Goal: Task Accomplishment & Management: Use online tool/utility

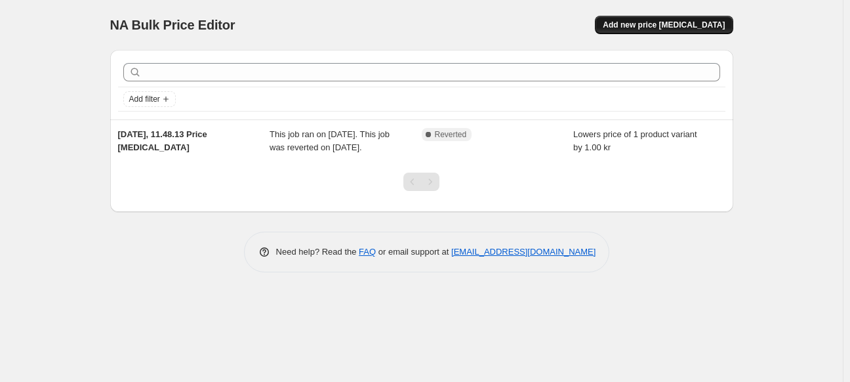
click at [652, 26] on span "Add new price change job" at bounding box center [664, 25] width 122 height 10
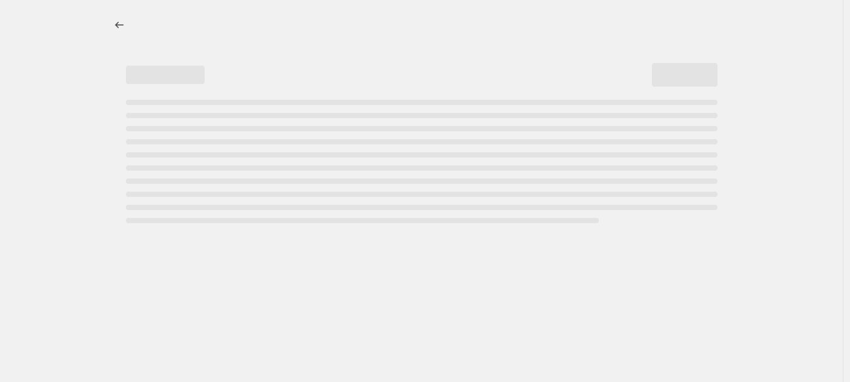
select select "percentage"
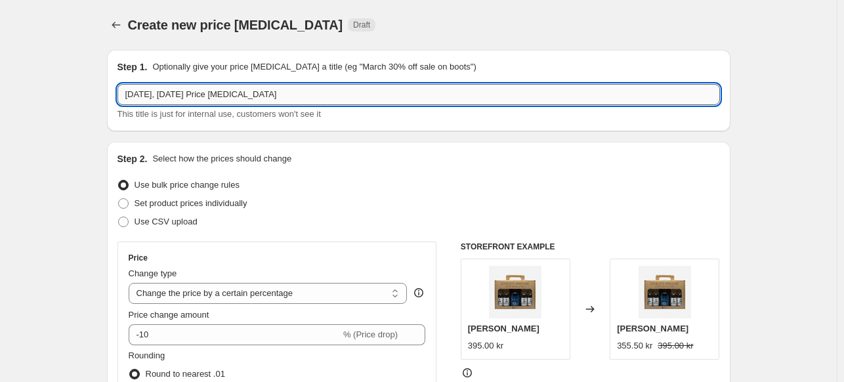
click at [291, 98] on input "13. aug. 2025, 08.09.34 Price change job" at bounding box center [418, 94] width 602 height 21
paste input "Fiano Sicilia Passito - 2023"
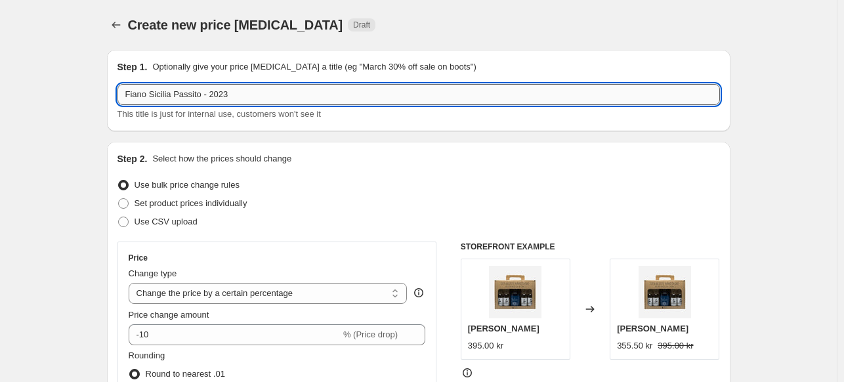
drag, startPoint x: 244, startPoint y: 91, endPoint x: 213, endPoint y: 92, distance: 31.5
click at [213, 92] on input "Fiano Sicilia Passito - 2023" at bounding box center [418, 94] width 602 height 21
type input "Fiano Sicilia Passito - Tilbud"
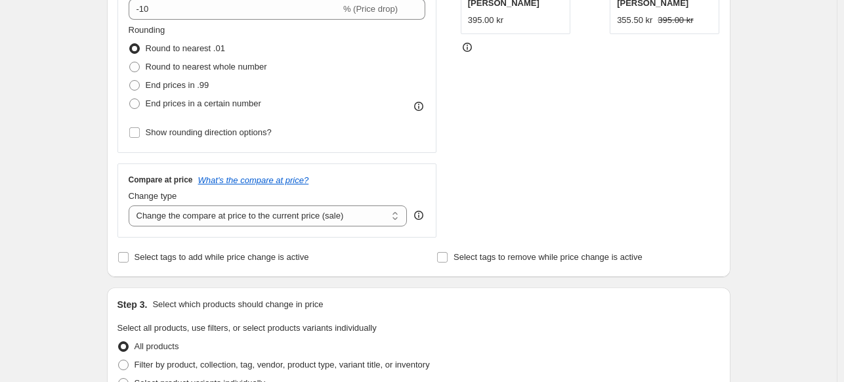
scroll to position [328, 0]
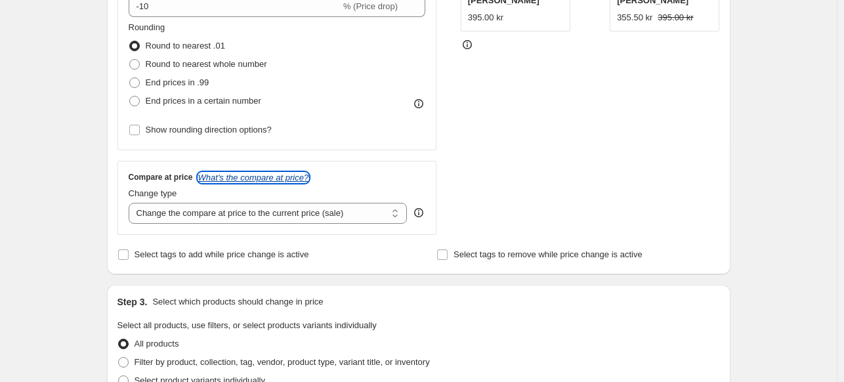
click at [230, 178] on icon "What's the compare at price?" at bounding box center [253, 178] width 111 height 10
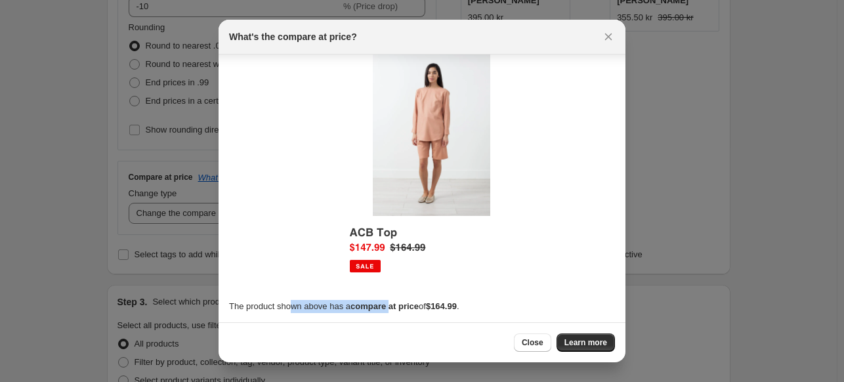
scroll to position [17, 0]
drag, startPoint x: 291, startPoint y: 306, endPoint x: 451, endPoint y: 318, distance: 160.5
click at [450, 318] on section "The product shown above has a compare at price of $164.99 ." at bounding box center [422, 179] width 407 height 285
click at [485, 310] on p "The product shown above has a compare at price of $164.99 ." at bounding box center [422, 305] width 386 height 13
click at [686, 258] on div at bounding box center [422, 191] width 844 height 382
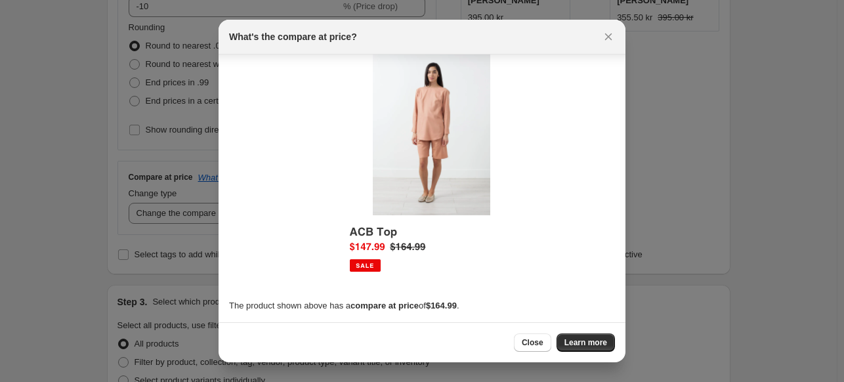
scroll to position [328, 0]
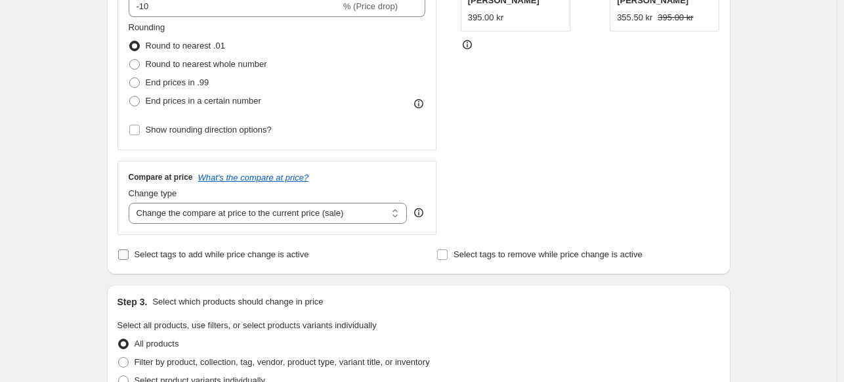
click at [129, 254] on input "Select tags to add while price change is active" at bounding box center [123, 254] width 10 height 10
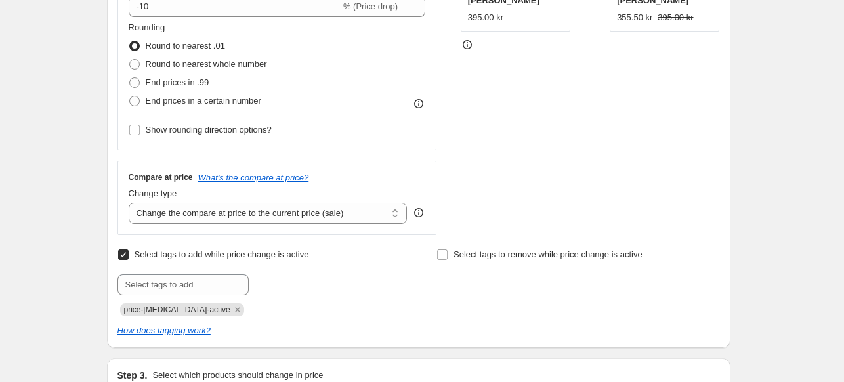
click at [129, 254] on input "Select tags to add while price change is active" at bounding box center [123, 254] width 10 height 10
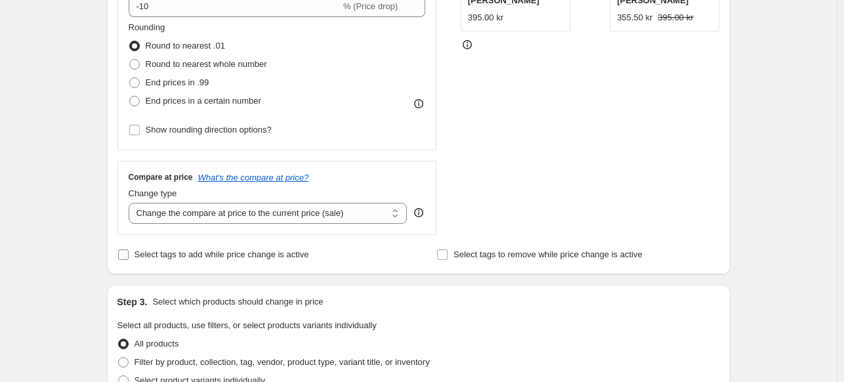
click at [129, 254] on input "Select tags to add while price change is active" at bounding box center [123, 254] width 10 height 10
checkbox input "true"
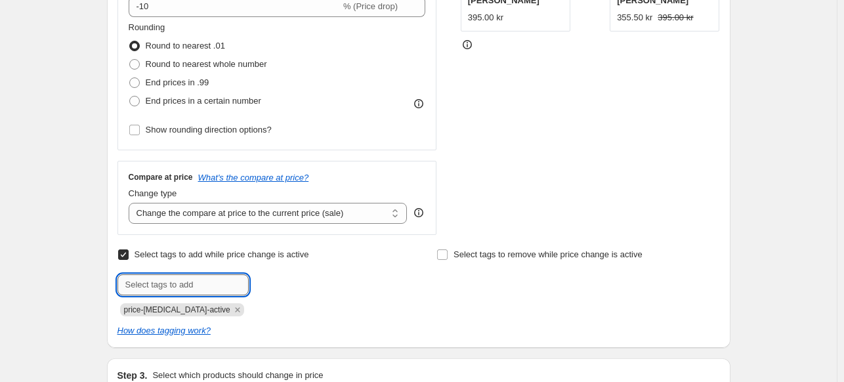
click at [224, 288] on input "text" at bounding box center [182, 284] width 131 height 21
click at [299, 293] on div at bounding box center [258, 284] width 283 height 21
click at [444, 257] on input "Select tags to remove while price change is active" at bounding box center [442, 254] width 10 height 10
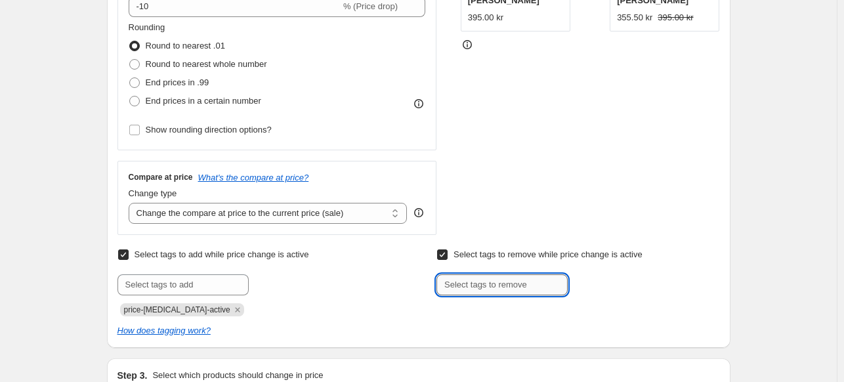
click at [490, 293] on input "text" at bounding box center [501, 284] width 131 height 21
click at [444, 256] on input "Select tags to remove while price change is active" at bounding box center [442, 254] width 10 height 10
checkbox input "false"
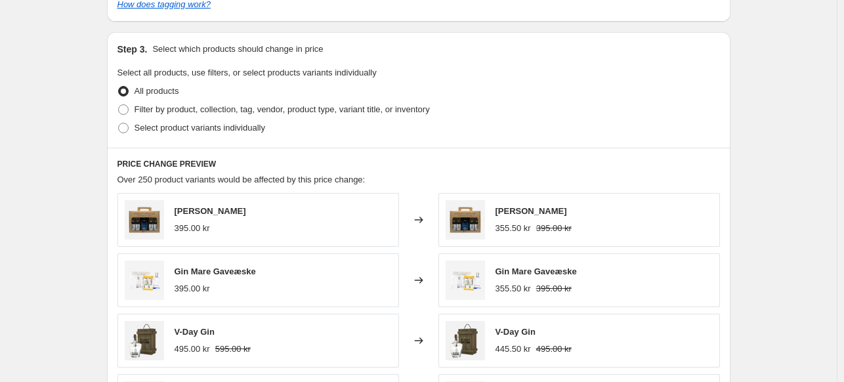
scroll to position [656, 0]
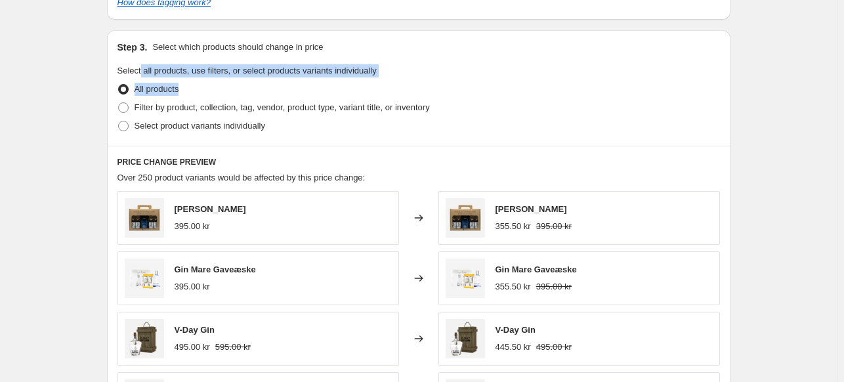
drag, startPoint x: 142, startPoint y: 66, endPoint x: 292, endPoint y: 91, distance: 152.2
click at [292, 91] on fieldset "Select all products, use filters, or select products variants individually All …" at bounding box center [418, 99] width 602 height 71
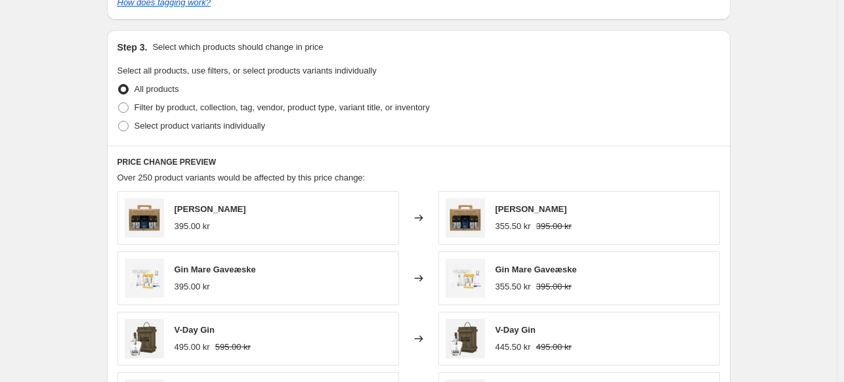
click at [292, 91] on div "All products" at bounding box center [418, 89] width 602 height 18
click at [127, 126] on span at bounding box center [123, 126] width 10 height 10
click at [119, 121] on input "Select product variants individually" at bounding box center [118, 121] width 1 height 1
radio input "true"
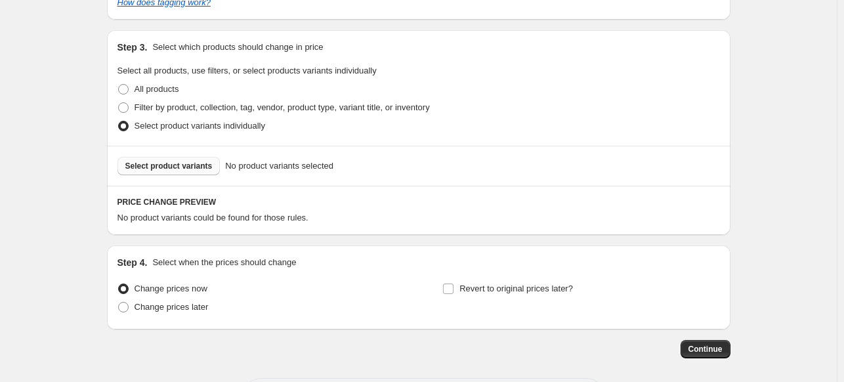
click at [194, 167] on span "Select product variants" at bounding box center [168, 166] width 87 height 10
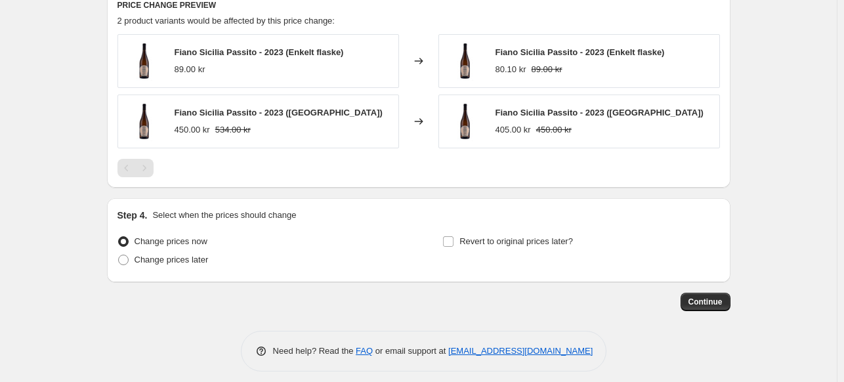
scroll to position [861, 0]
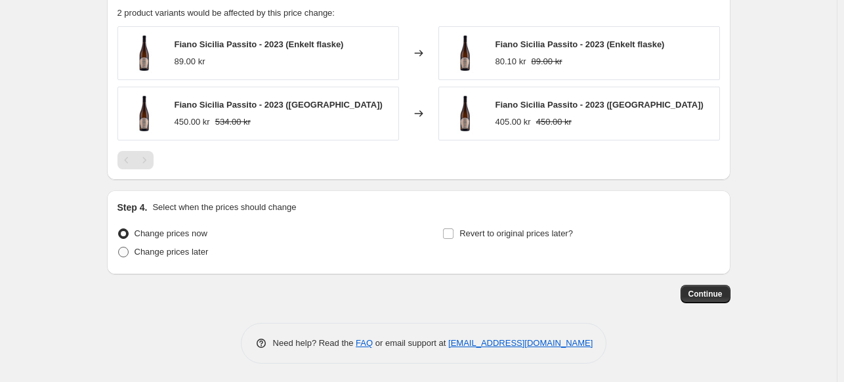
click at [147, 250] on span "Change prices later" at bounding box center [172, 252] width 74 height 10
click at [119, 247] on input "Change prices later" at bounding box center [118, 247] width 1 height 1
radio input "true"
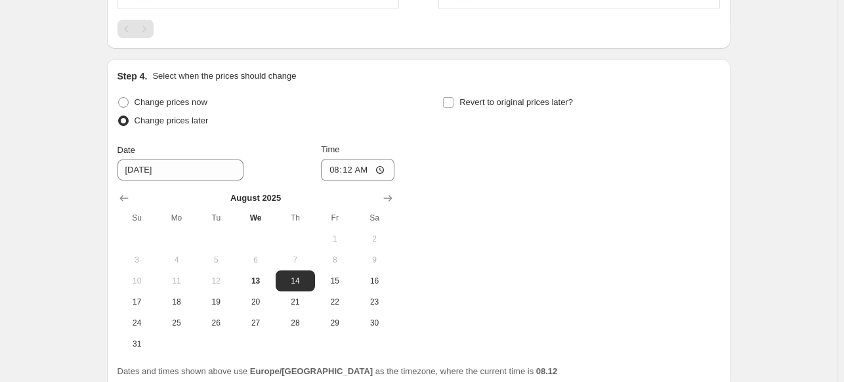
scroll to position [992, 0]
click at [257, 278] on span "13" at bounding box center [255, 281] width 29 height 10
type input "8/13/2025"
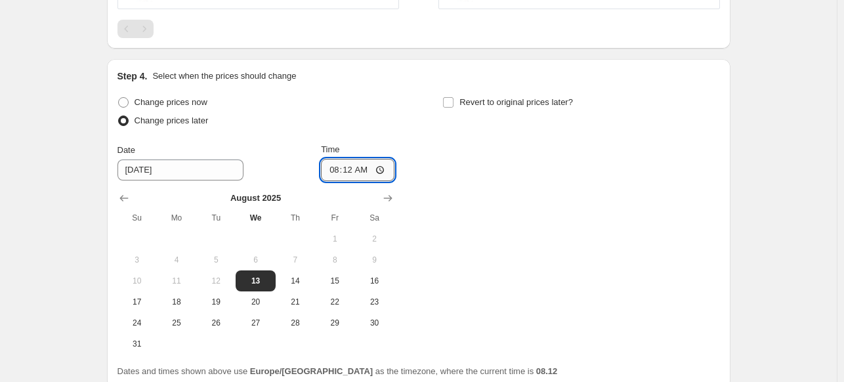
click at [394, 162] on input "08:12" at bounding box center [357, 170] width 73 height 22
click at [377, 173] on input "08:12" at bounding box center [357, 170] width 73 height 22
type input "09:12"
click at [475, 190] on div "Change prices now Change prices later Date 8/13/2025 Time 09:12 August 2025 Su …" at bounding box center [418, 223] width 602 height 261
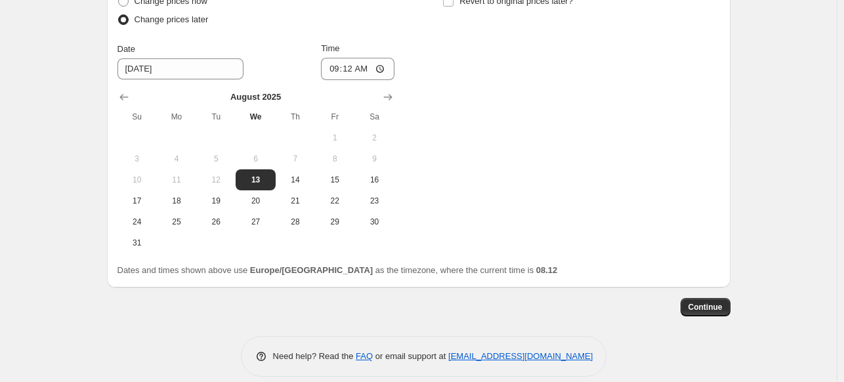
scroll to position [1107, 0]
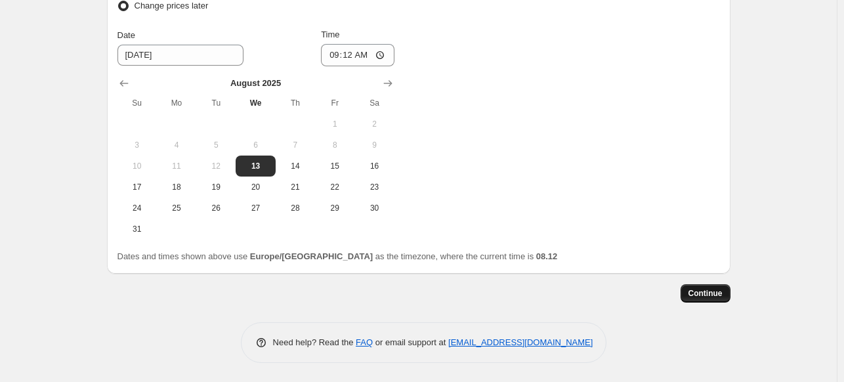
click at [697, 291] on span "Continue" at bounding box center [705, 293] width 34 height 10
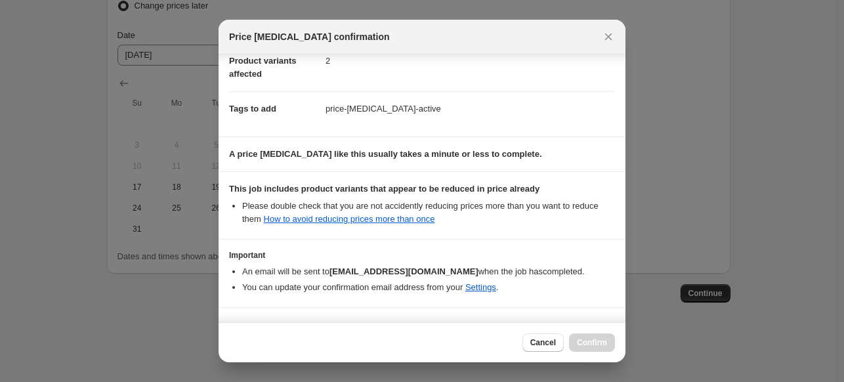
scroll to position [188, 0]
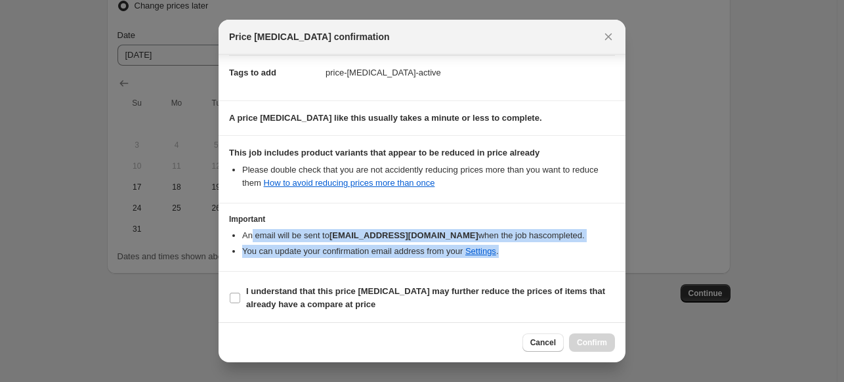
drag, startPoint x: 251, startPoint y: 232, endPoint x: 539, endPoint y: 242, distance: 288.2
click at [539, 242] on ul "An email will be sent to kontakt@vinhuset.dk when the job has completed . You c…" at bounding box center [422, 243] width 386 height 29
click at [531, 246] on li "You can update your confirmation email address from your Settings ." at bounding box center [428, 251] width 373 height 13
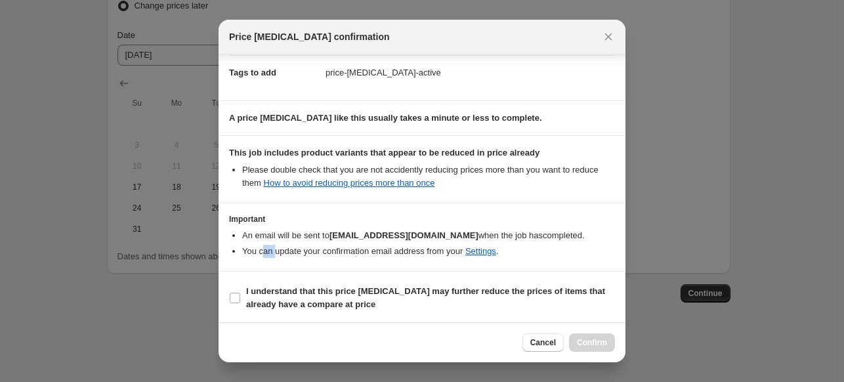
drag, startPoint x: 261, startPoint y: 251, endPoint x: 378, endPoint y: 252, distance: 117.5
click at [276, 249] on li "You can update your confirmation email address from your Settings ." at bounding box center [428, 251] width 373 height 13
click at [383, 253] on li "You can update your confirmation email address from your Settings ." at bounding box center [428, 251] width 373 height 13
click at [479, 254] on link "Settings" at bounding box center [480, 251] width 31 height 10
click at [545, 343] on span "Cancel" at bounding box center [543, 342] width 26 height 10
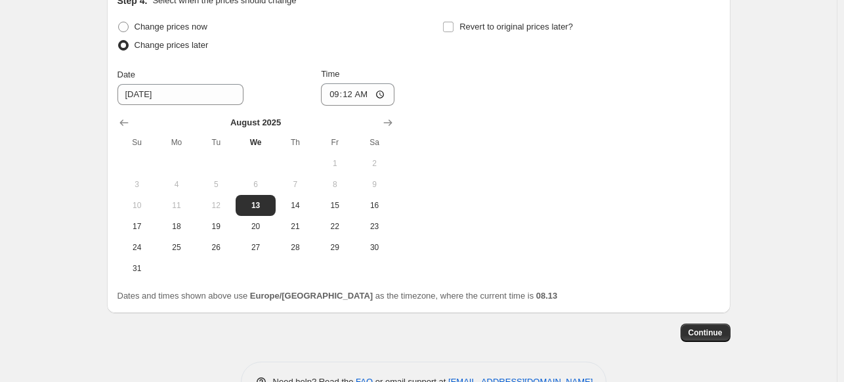
scroll to position [910, 0]
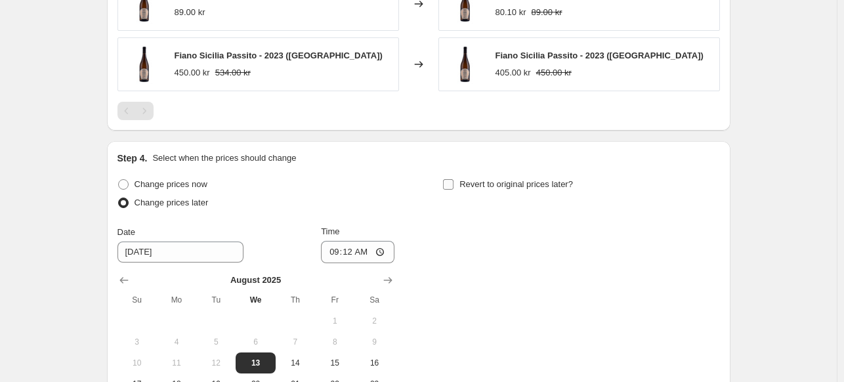
click at [451, 185] on input "Revert to original prices later?" at bounding box center [448, 184] width 10 height 10
checkbox input "true"
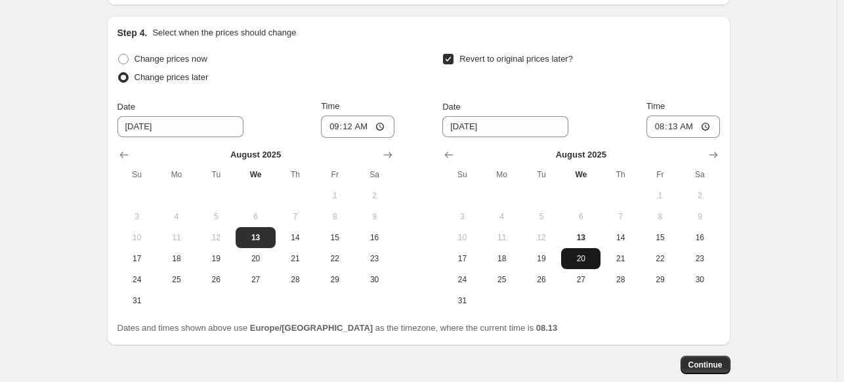
scroll to position [1041, 0]
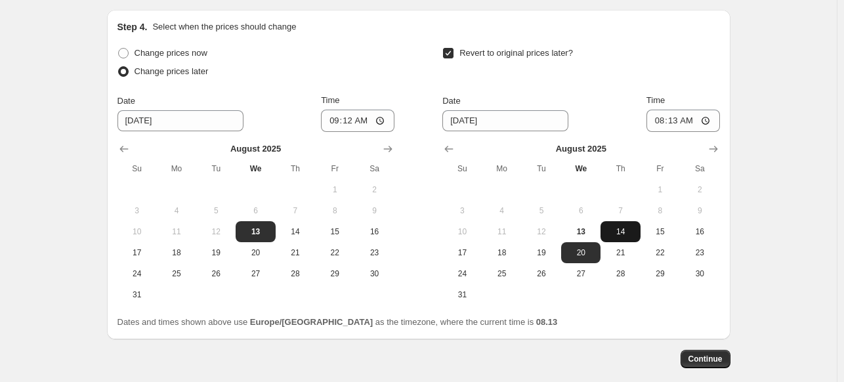
click at [625, 228] on span "14" at bounding box center [620, 231] width 29 height 10
type input "8/14/2025"
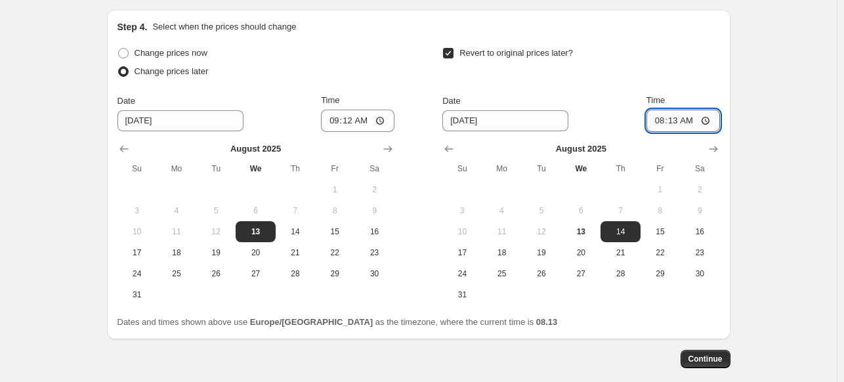
click at [711, 121] on input "08:13" at bounding box center [682, 121] width 73 height 22
type input "08:00"
click at [709, 362] on span "Continue" at bounding box center [705, 359] width 34 height 10
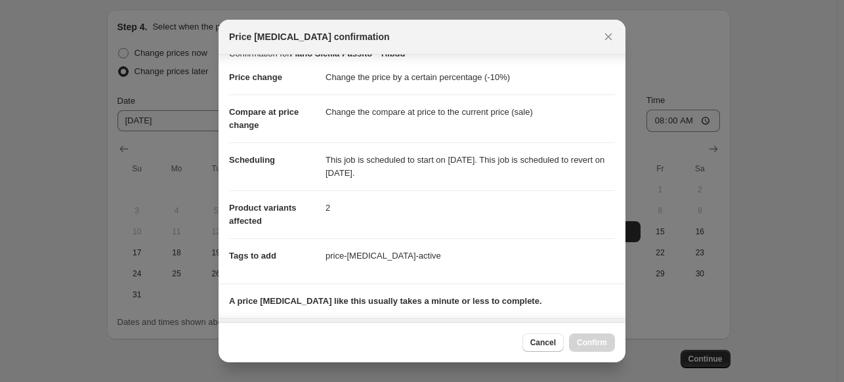
scroll to position [0, 0]
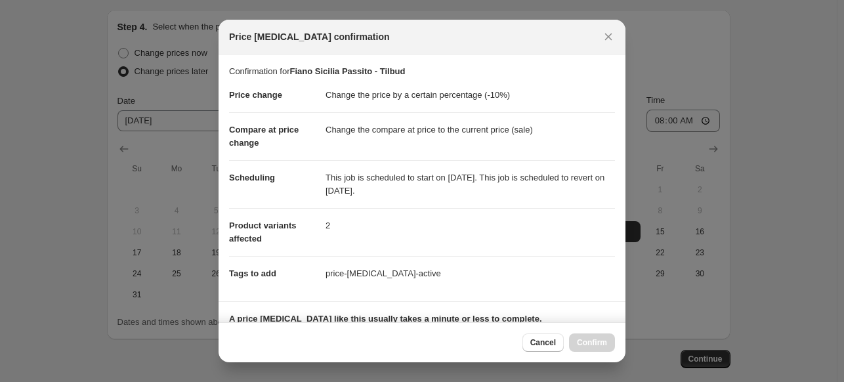
drag, startPoint x: 431, startPoint y: 191, endPoint x: 321, endPoint y: 178, distance: 110.9
click at [321, 178] on dl "Price change Change the price by a certain percentage (-10%) Compare at price c…" at bounding box center [422, 184] width 386 height 213
copy dl "This job is scheduled to start on 13. august 2025. This job is scheduled to rev…"
click at [461, 256] on dd "price-change-job-active" at bounding box center [469, 273] width 289 height 35
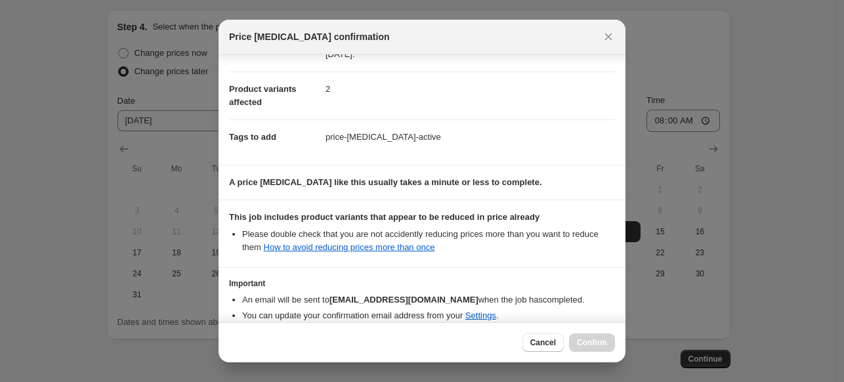
scroll to position [197, 0]
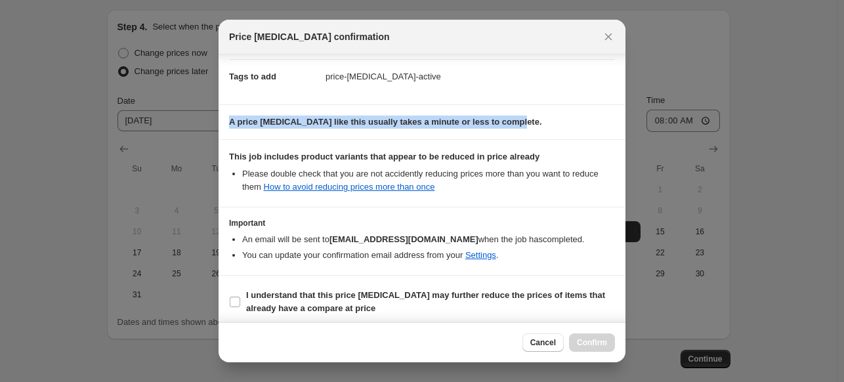
drag, startPoint x: 230, startPoint y: 120, endPoint x: 535, endPoint y: 131, distance: 305.3
click at [535, 131] on section "A price change job like this usually takes a minute or less to complete." at bounding box center [422, 122] width 407 height 34
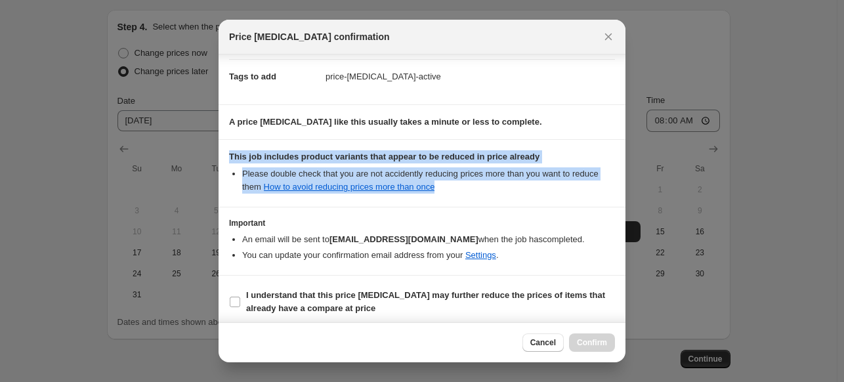
drag, startPoint x: 226, startPoint y: 154, endPoint x: 495, endPoint y: 184, distance: 270.1
click at [495, 184] on section "This job includes product variants that appear to be reduced in price already P…" at bounding box center [422, 173] width 407 height 67
click at [503, 201] on section "This job includes product variants that appear to be reduced in price already P…" at bounding box center [422, 173] width 407 height 67
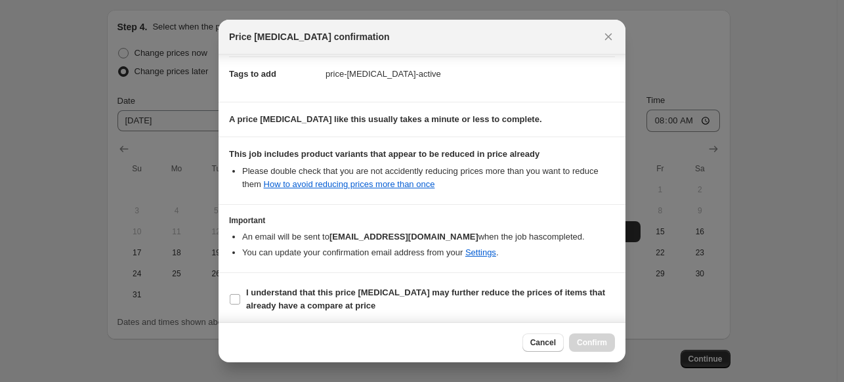
scroll to position [201, 0]
drag, startPoint x: 264, startPoint y: 236, endPoint x: 297, endPoint y: 235, distance: 32.8
click at [264, 236] on li "An email will be sent to kontakt@vinhuset.dk when the job has completed ." at bounding box center [428, 235] width 373 height 13
click at [369, 236] on b "kontakt@vinhuset.dk" at bounding box center [403, 235] width 149 height 10
click at [481, 251] on link "Settings" at bounding box center [480, 251] width 31 height 10
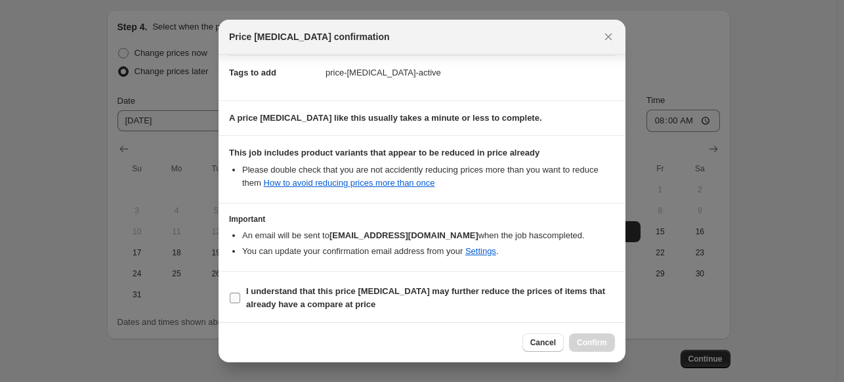
click at [234, 299] on input "I understand that this price change job may further reduce the prices of items …" at bounding box center [235, 298] width 10 height 10
checkbox input "true"
click at [593, 344] on span "Confirm" at bounding box center [592, 342] width 30 height 10
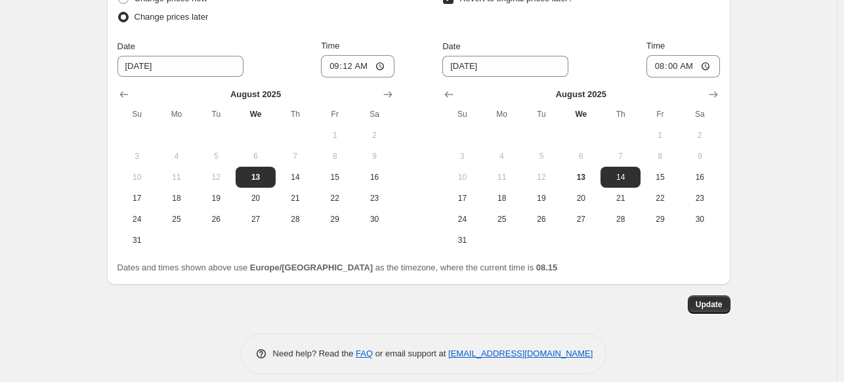
scroll to position [1186, 0]
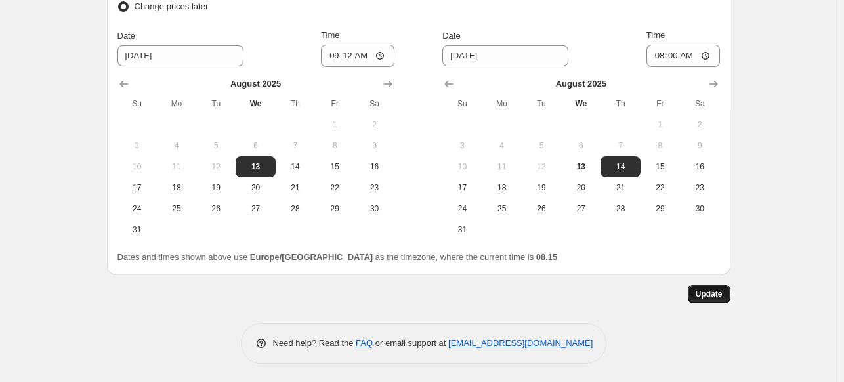
click at [706, 300] on button "Update" at bounding box center [709, 294] width 43 height 18
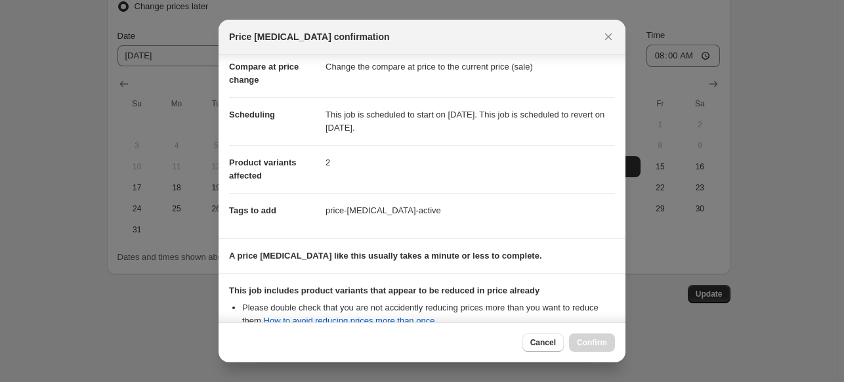
scroll to position [201, 0]
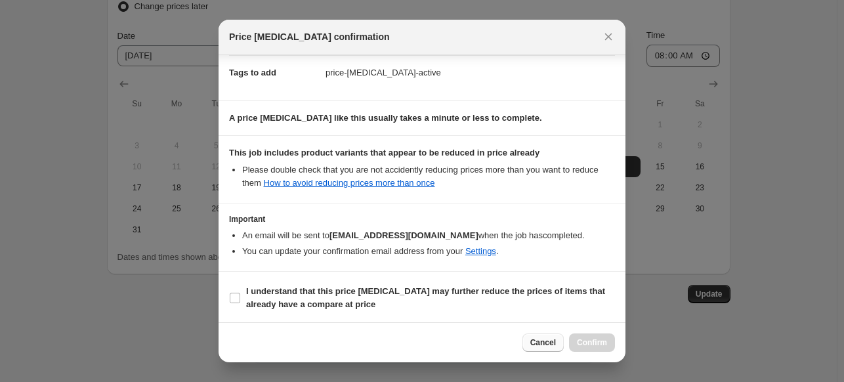
click at [549, 346] on span "Cancel" at bounding box center [543, 342] width 26 height 10
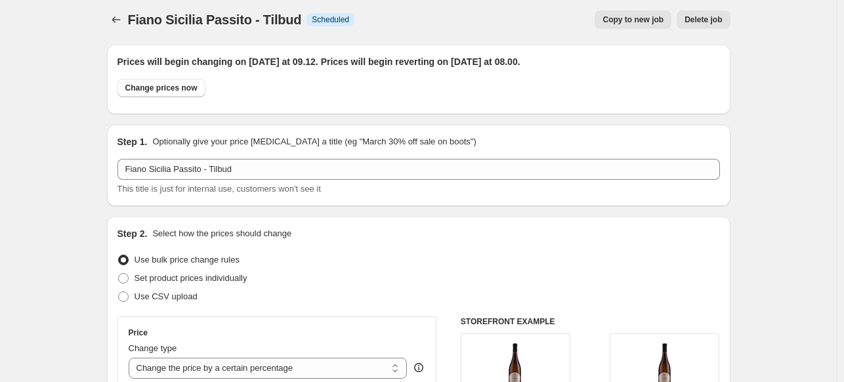
scroll to position [0, 0]
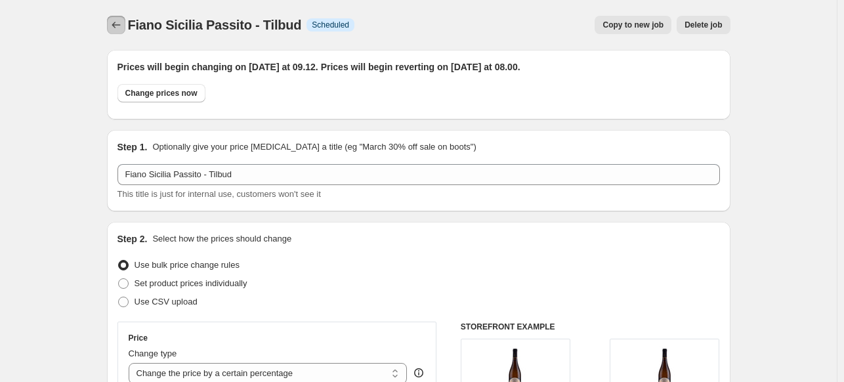
click at [118, 27] on icon "Price change jobs" at bounding box center [116, 24] width 13 height 13
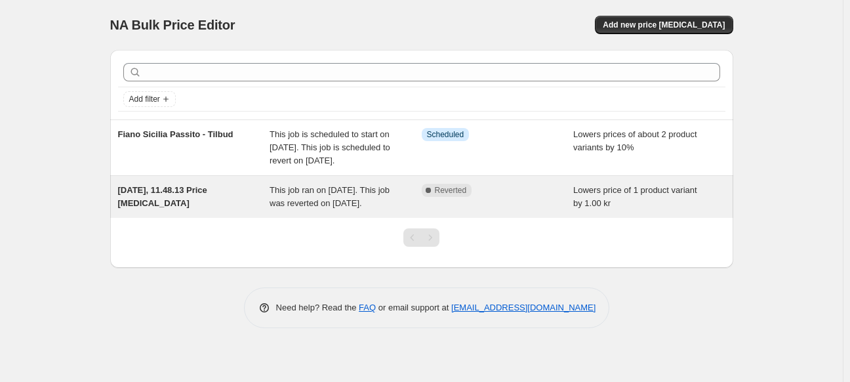
click at [253, 210] on div "8. aug. 2025, 11.48.13 Price change job" at bounding box center [194, 197] width 152 height 26
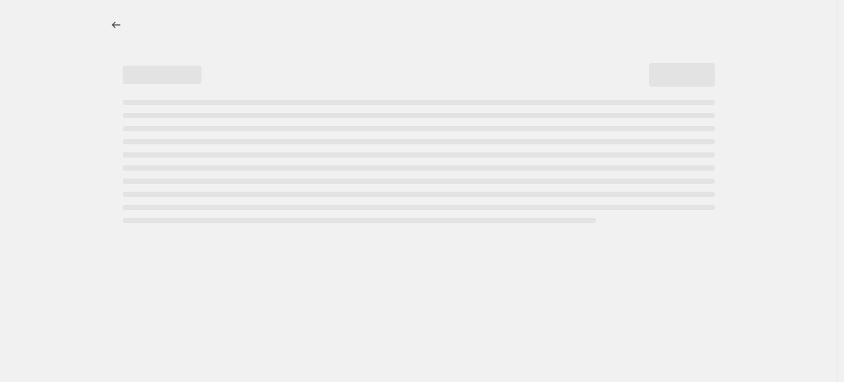
select select "by"
select select "title"
select select "not_equal"
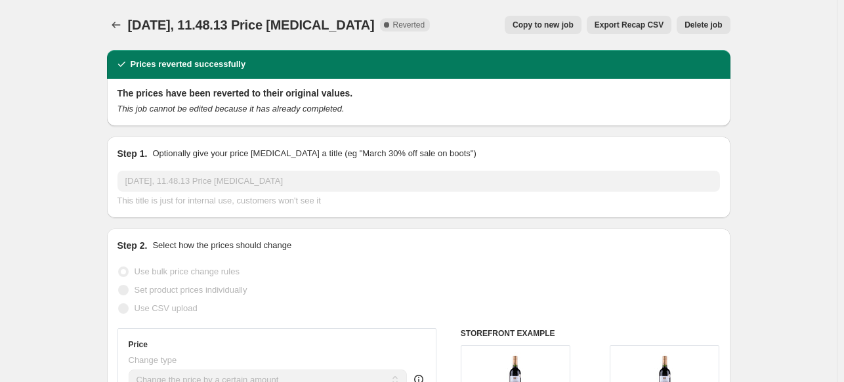
click at [134, 25] on span "8. aug. 2025, 11.48.13 Price change job" at bounding box center [251, 25] width 247 height 14
click at [123, 25] on icon "Price change jobs" at bounding box center [116, 24] width 13 height 13
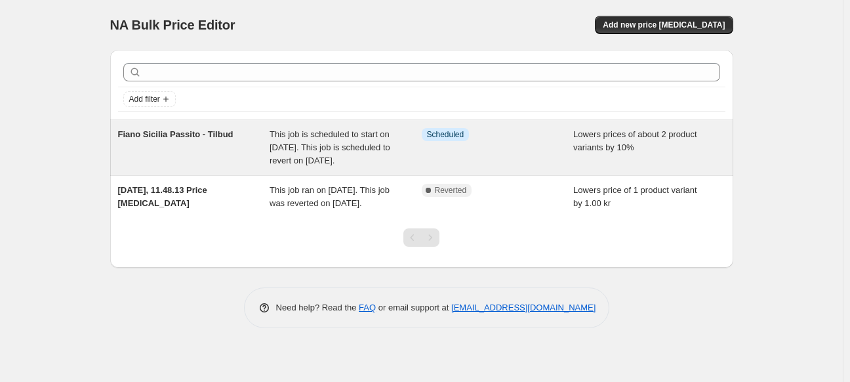
click at [217, 146] on div "Fiano Sicilia Passito - Tilbud" at bounding box center [194, 147] width 152 height 39
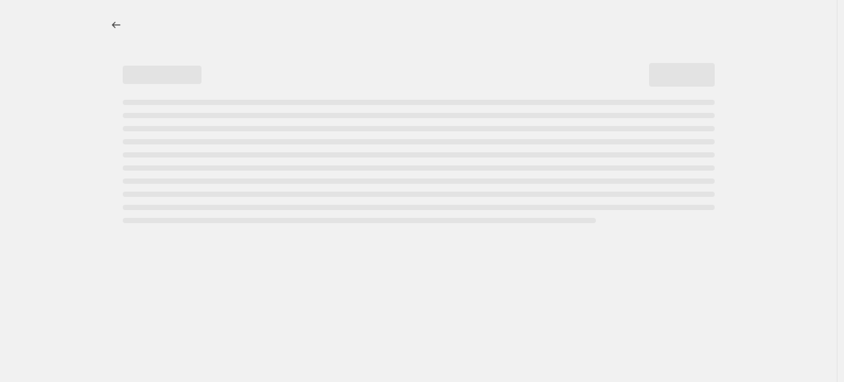
select select "percentage"
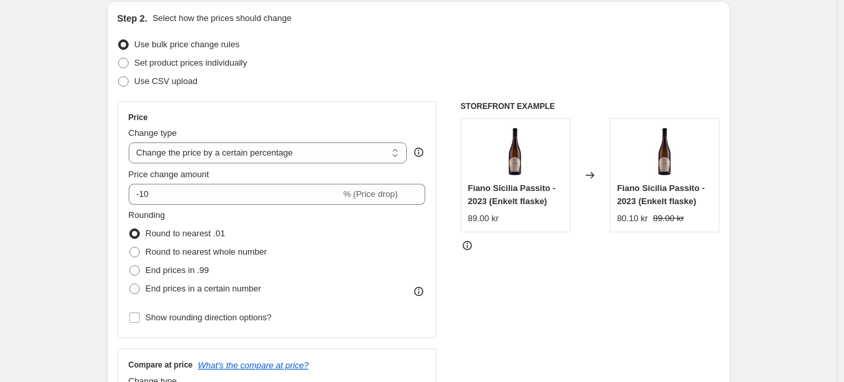
scroll to position [262, 0]
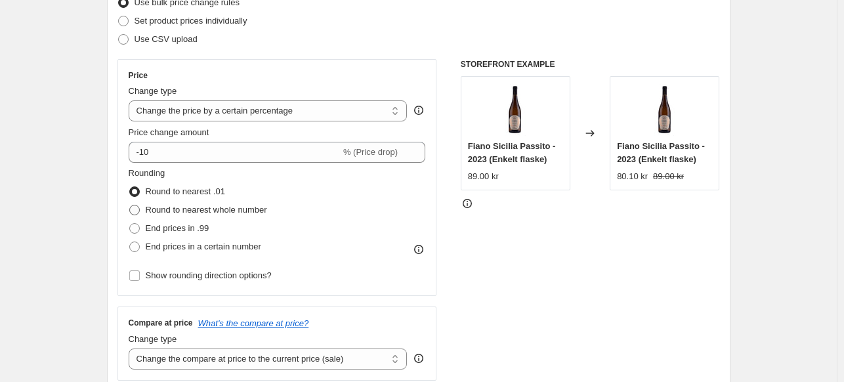
click at [139, 211] on span at bounding box center [134, 210] width 10 height 10
click at [130, 205] on input "Round to nearest whole number" at bounding box center [129, 205] width 1 height 1
radio input "true"
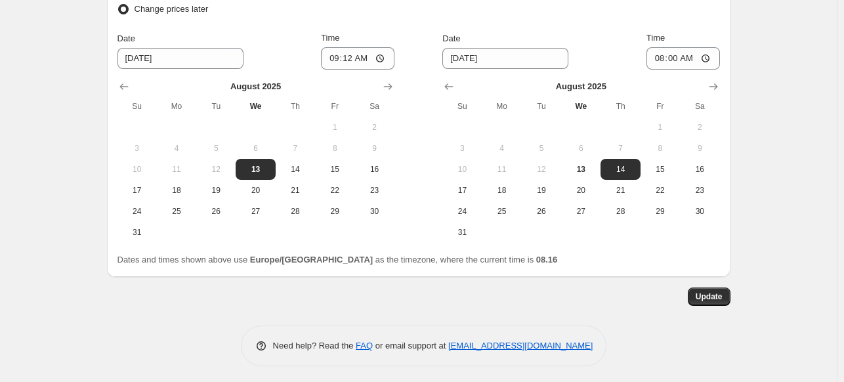
scroll to position [1186, 0]
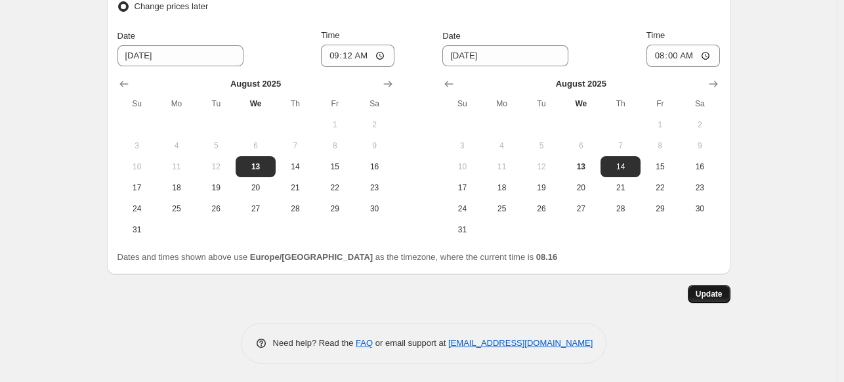
click at [701, 297] on span "Update" at bounding box center [709, 294] width 27 height 10
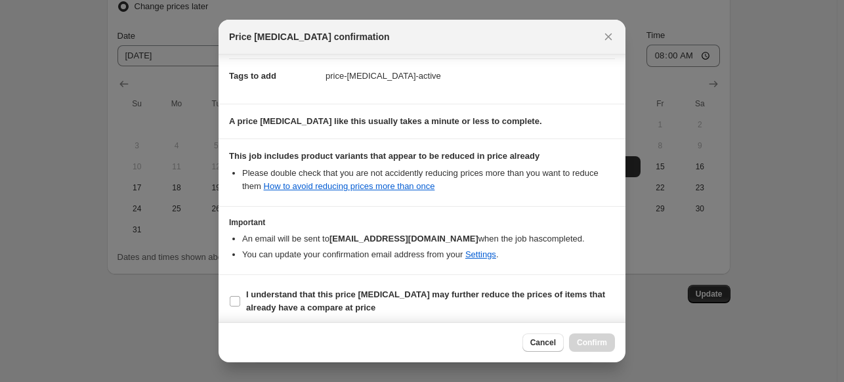
scroll to position [201, 0]
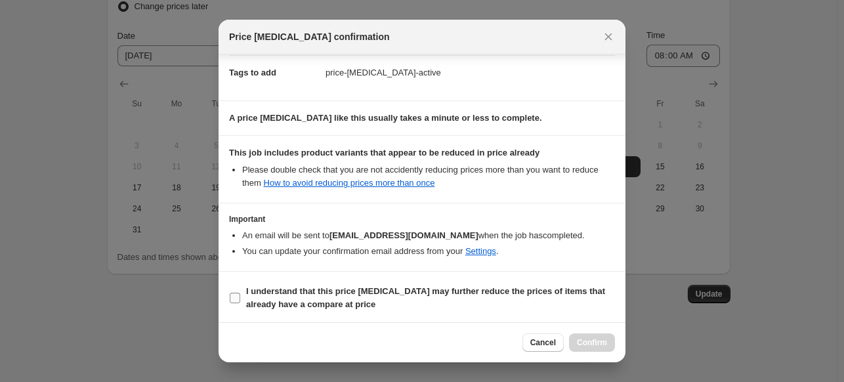
click at [239, 287] on label "I understand that this price change job may further reduce the prices of items …" at bounding box center [422, 297] width 386 height 31
click at [239, 293] on input "I understand that this price change job may further reduce the prices of items …" at bounding box center [235, 298] width 10 height 10
checkbox input "true"
click at [585, 343] on span "Confirm" at bounding box center [592, 342] width 30 height 10
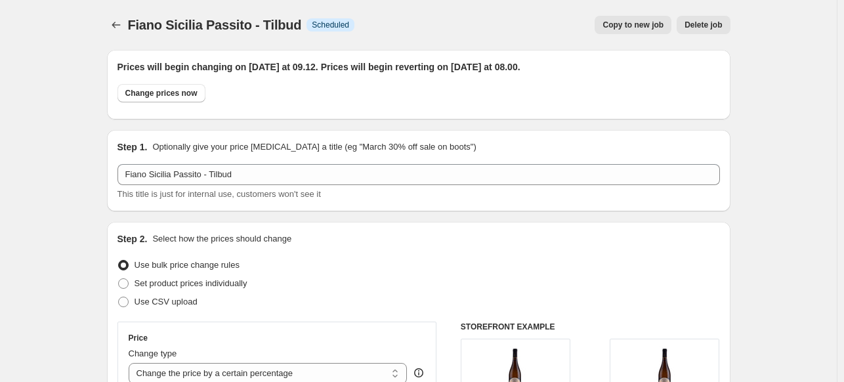
scroll to position [1186, 0]
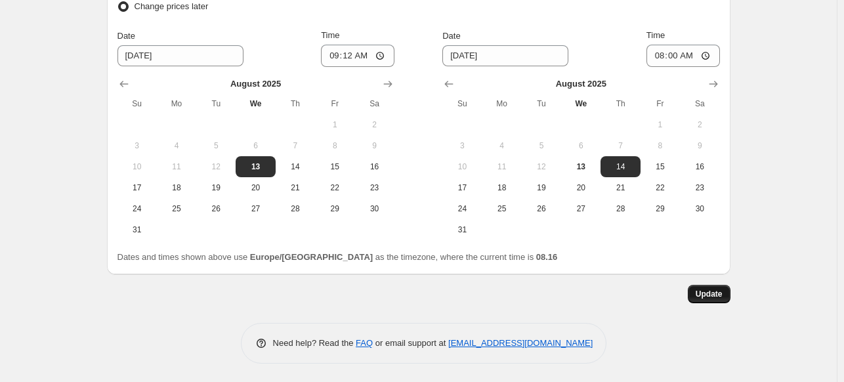
click at [716, 293] on span "Update" at bounding box center [709, 294] width 27 height 10
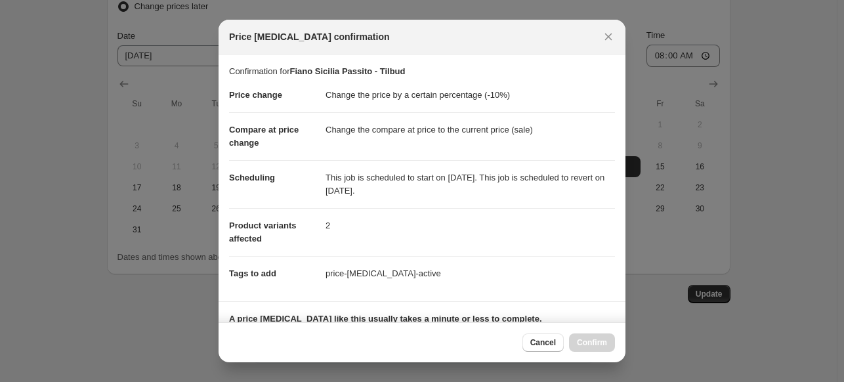
click at [683, 350] on div at bounding box center [422, 191] width 844 height 382
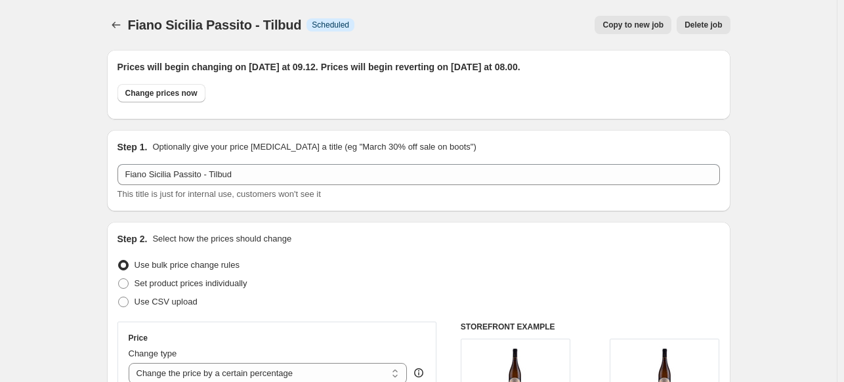
click at [131, 28] on span "Fiano Sicilia Passito - Tilbud" at bounding box center [215, 25] width 174 height 14
click at [125, 25] on button "Price change jobs" at bounding box center [116, 25] width 18 height 18
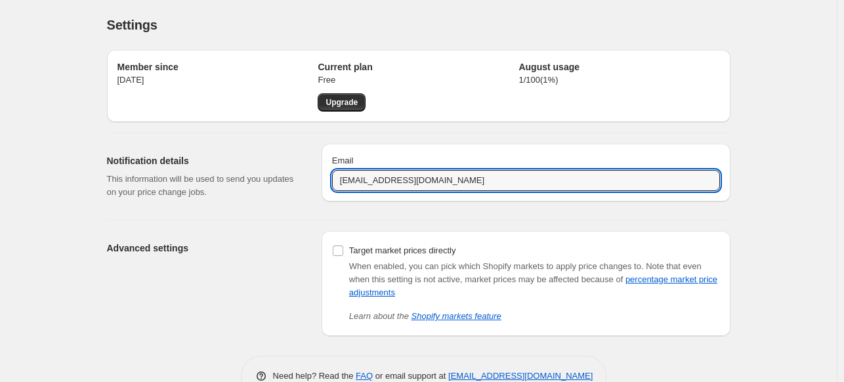
drag, startPoint x: 374, startPoint y: 180, endPoint x: 329, endPoint y: 183, distance: 45.4
click at [329, 183] on div "Email [EMAIL_ADDRESS][DOMAIN_NAME]" at bounding box center [526, 173] width 409 height 58
type input "[PERSON_NAME][EMAIL_ADDRESS][DOMAIN_NAME]"
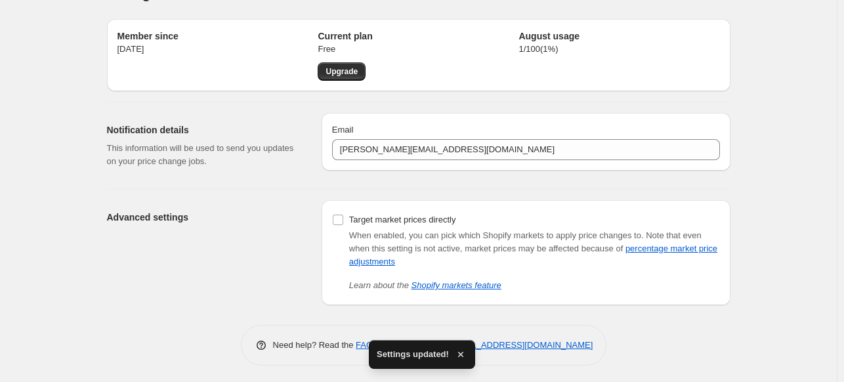
scroll to position [33, 0]
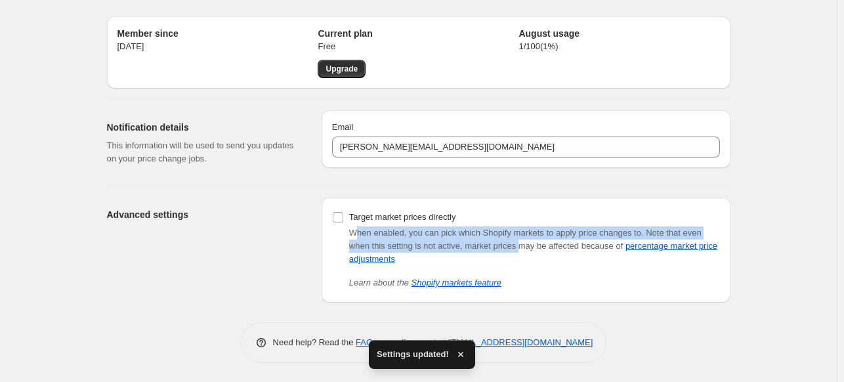
drag, startPoint x: 360, startPoint y: 236, endPoint x: 521, endPoint y: 248, distance: 161.9
click at [521, 248] on div "When enabled, you can pick which Shopify markets to apply price changes to. Not…" at bounding box center [534, 245] width 371 height 39
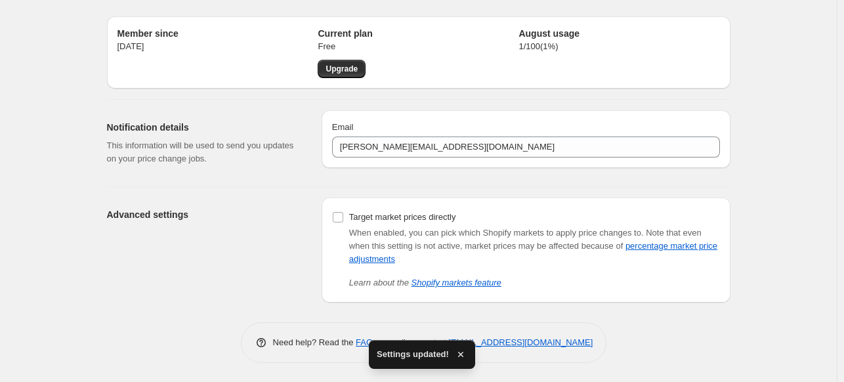
click at [533, 259] on div "When enabled, you can pick which Shopify markets to apply price changes to. Not…" at bounding box center [534, 245] width 371 height 39
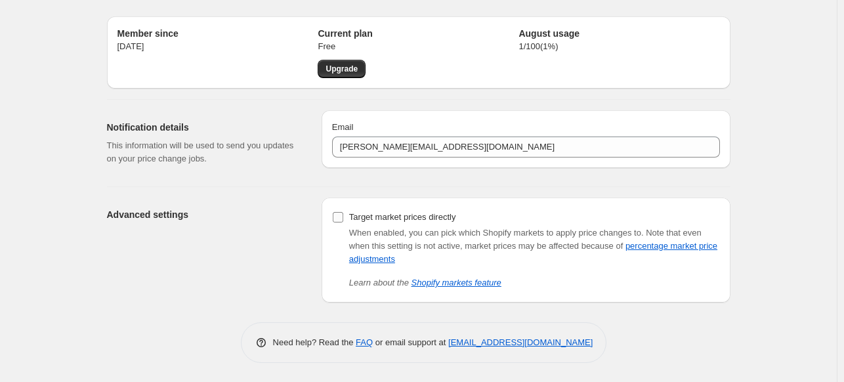
click at [343, 216] on input "Target market prices directly" at bounding box center [338, 217] width 10 height 10
checkbox input "false"
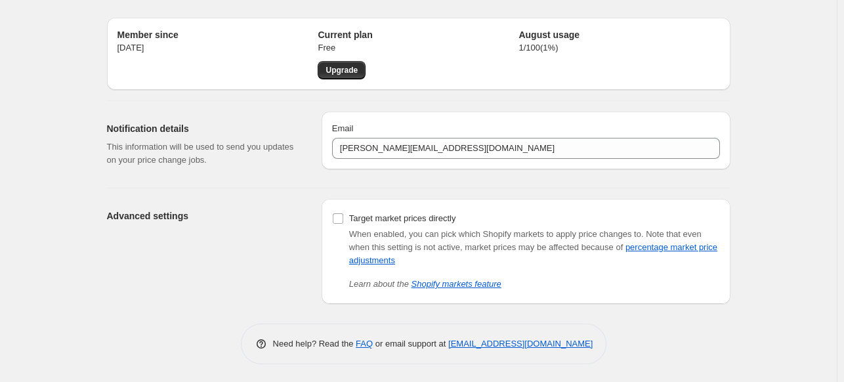
scroll to position [33, 0]
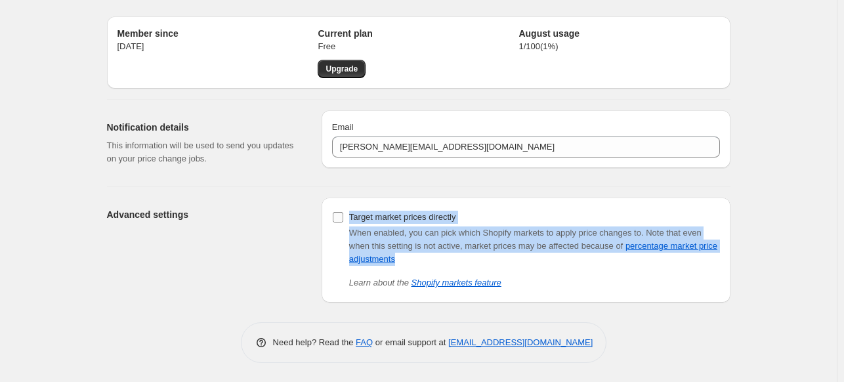
drag, startPoint x: 435, startPoint y: 260, endPoint x: 352, endPoint y: 211, distance: 96.2
click at [352, 211] on div "Target market prices directly When enabled, you can pick which Shopify markets …" at bounding box center [526, 248] width 388 height 81
copy div "Target market prices directly When enabled, you can pick which Shopify markets …"
